Goal: Transaction & Acquisition: Book appointment/travel/reservation

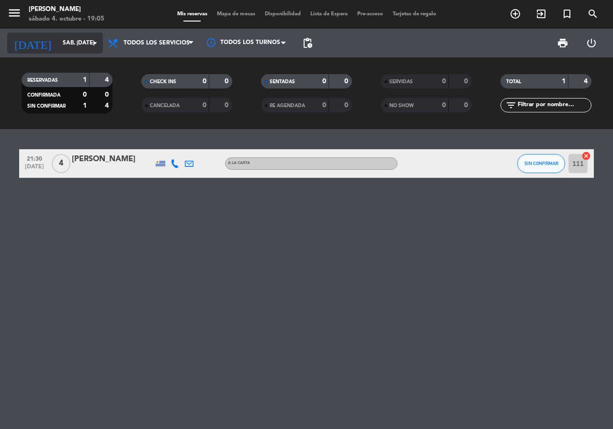
click at [90, 47] on icon "arrow_drop_down" at bounding box center [94, 42] width 11 height 11
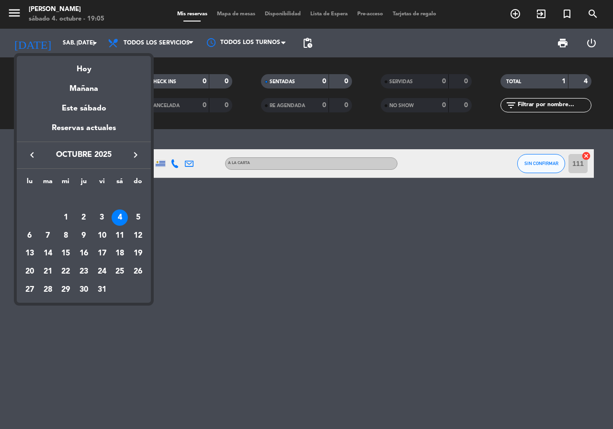
drag, startPoint x: 388, startPoint y: 297, endPoint x: 345, endPoint y: 93, distance: 208.9
click at [388, 297] on div at bounding box center [306, 214] width 613 height 429
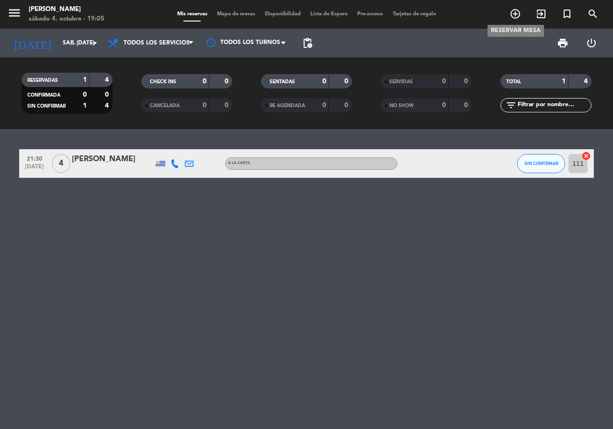
click at [515, 15] on icon "add_circle_outline" at bounding box center [514, 13] width 11 height 11
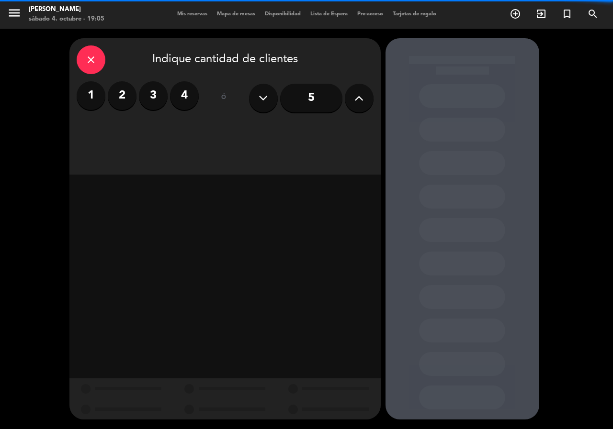
click at [354, 102] on icon at bounding box center [358, 98] width 9 height 14
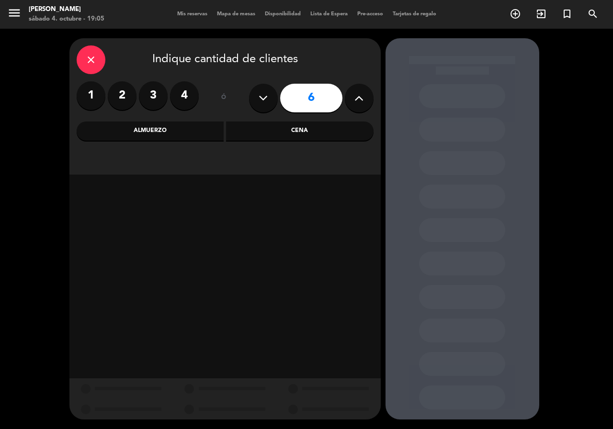
click at [354, 102] on icon at bounding box center [358, 98] width 9 height 14
type input "8"
click at [281, 133] on div "Cena" at bounding box center [299, 131] width 147 height 19
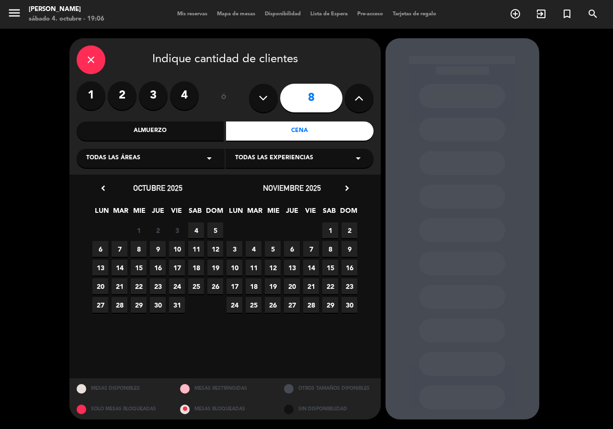
click at [197, 231] on span "4" at bounding box center [196, 231] width 16 height 16
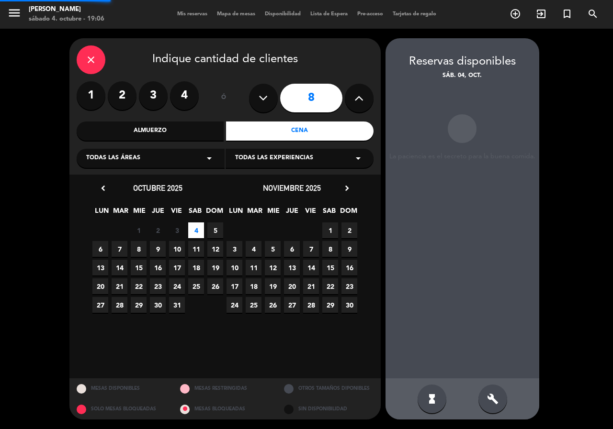
click at [197, 231] on span "4" at bounding box center [196, 231] width 16 height 16
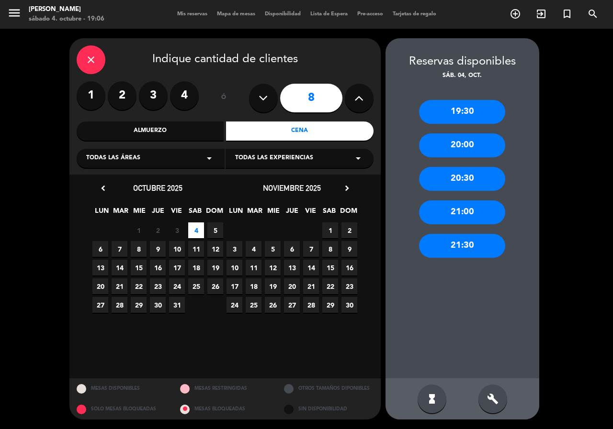
click at [477, 249] on div "21:30" at bounding box center [462, 246] width 86 height 24
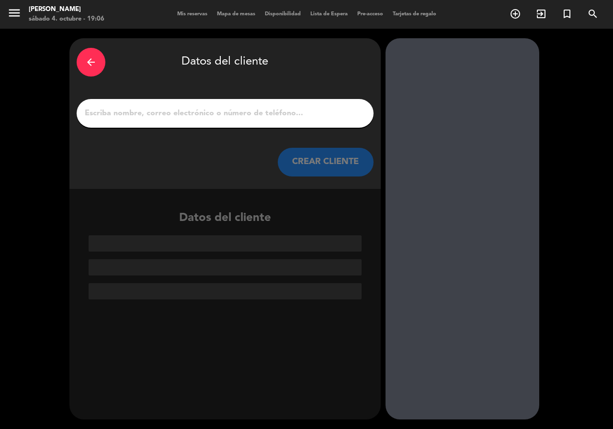
click at [123, 102] on div at bounding box center [225, 113] width 297 height 29
click at [125, 115] on input "1" at bounding box center [225, 113] width 282 height 13
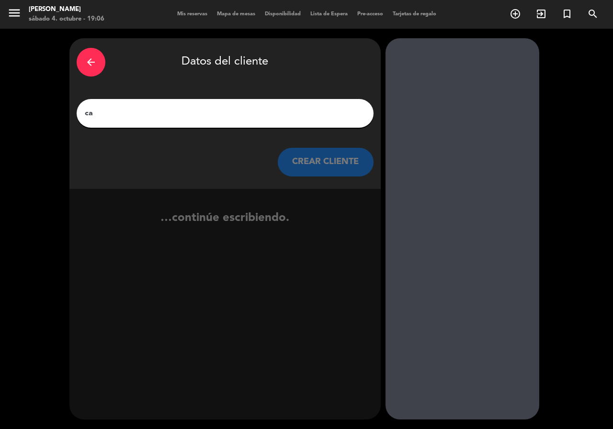
type input "c"
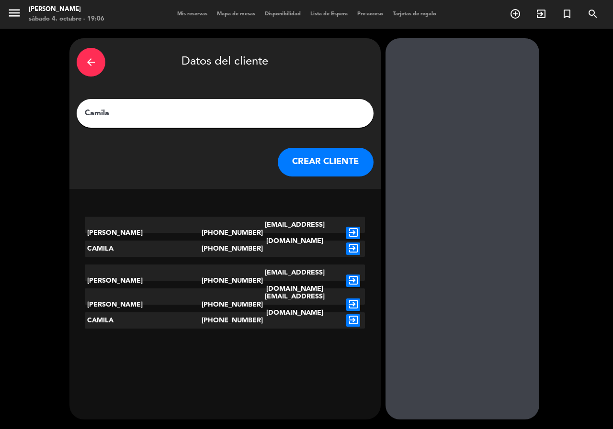
type input "Camila"
click at [345, 159] on button "CREAR CLIENTE" at bounding box center [326, 162] width 96 height 29
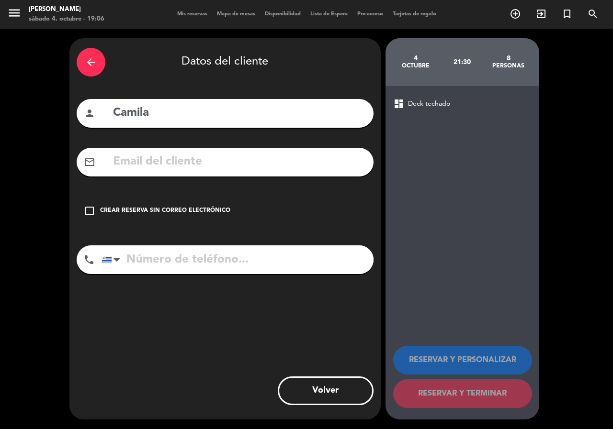
click at [94, 204] on div "check_box_outline_blank Crear reserva sin correo electrónico" at bounding box center [225, 211] width 297 height 29
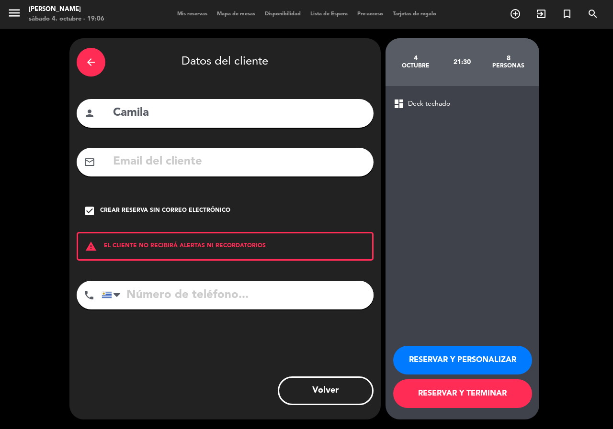
click at [173, 298] on input "tel" at bounding box center [237, 295] width 272 height 29
type input "093901700"
click at [483, 366] on button "RESERVAR Y PERSONALIZAR" at bounding box center [462, 360] width 139 height 29
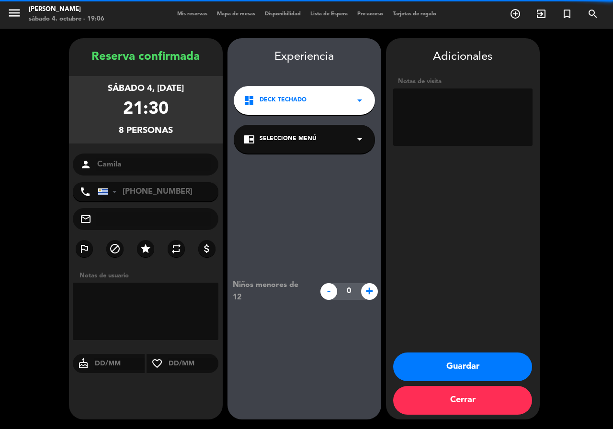
click at [422, 131] on textarea at bounding box center [462, 117] width 139 height 57
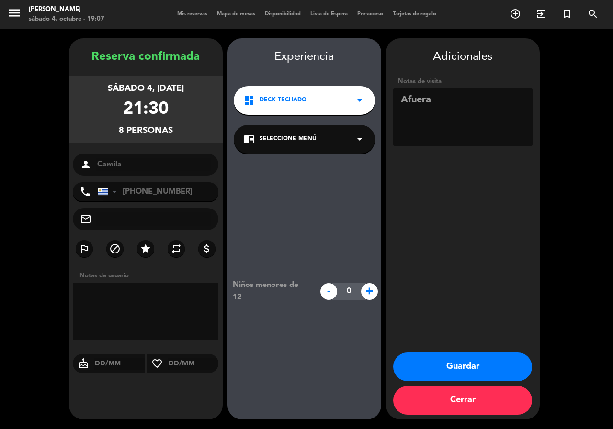
click at [452, 120] on textarea at bounding box center [462, 117] width 139 height 57
type textarea "Afuera masa 111"
click at [480, 368] on button "Guardar" at bounding box center [462, 367] width 139 height 29
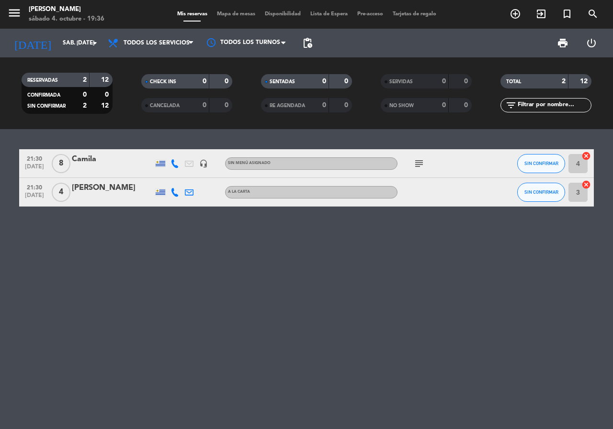
click at [417, 169] on div "subject" at bounding box center [440, 163] width 86 height 28
click at [420, 168] on icon "subject" at bounding box center [418, 163] width 11 height 11
